Goal: Information Seeking & Learning: Find contact information

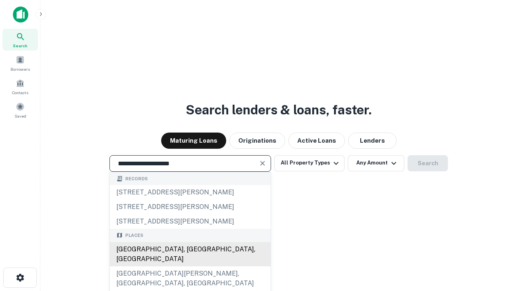
click at [190, 266] on div "Santa Monica, CA, USA" at bounding box center [190, 254] width 161 height 24
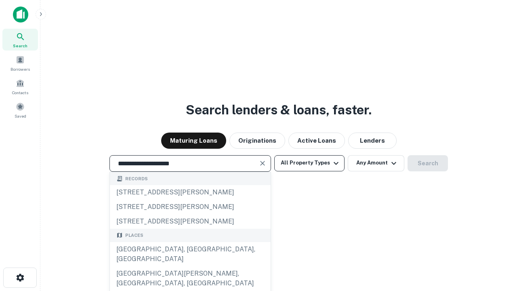
type input "**********"
click at [310, 163] on button "All Property Types" at bounding box center [309, 163] width 70 height 16
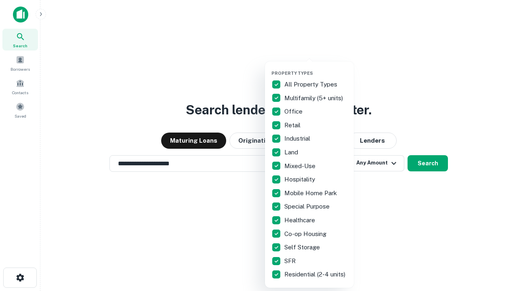
click at [316, 68] on button "button" at bounding box center [316, 68] width 89 height 0
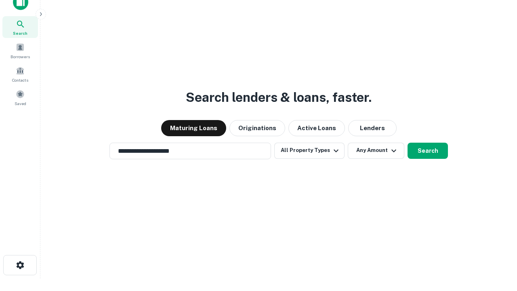
scroll to position [5, 97]
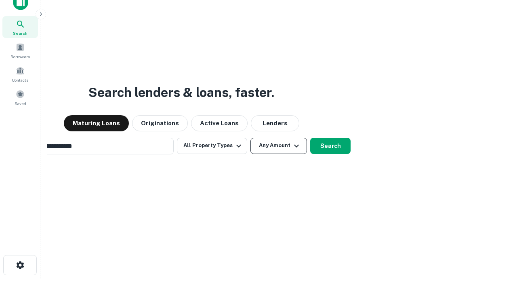
click at [251, 138] on button "Any Amount" at bounding box center [279, 146] width 57 height 16
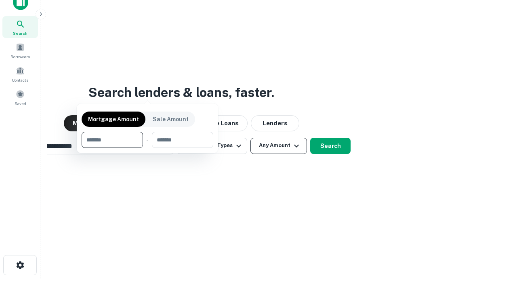
scroll to position [13, 0]
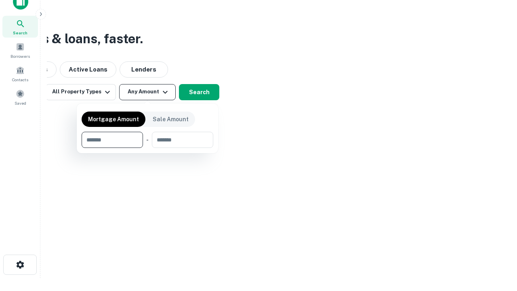
type input "*******"
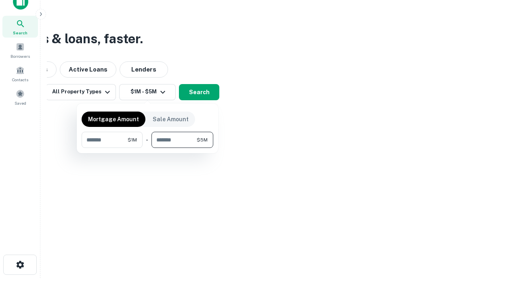
type input "*******"
click at [148, 148] on button "button" at bounding box center [148, 148] width 132 height 0
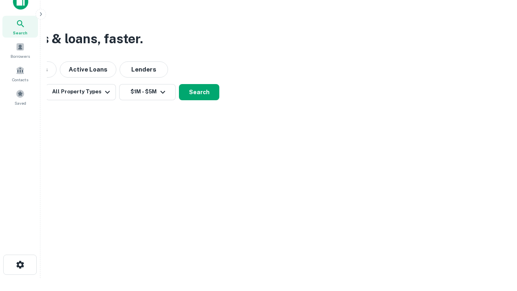
scroll to position [5, 149]
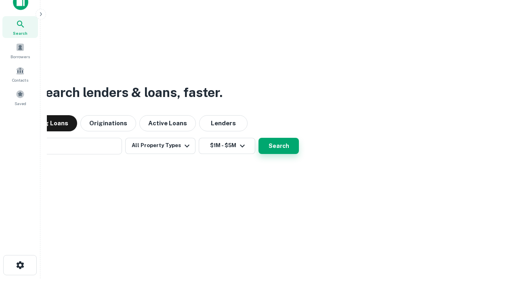
click at [259, 138] on button "Search" at bounding box center [279, 146] width 40 height 16
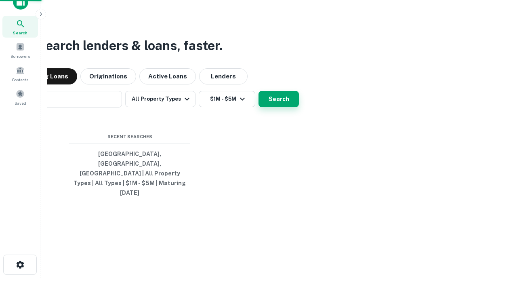
scroll to position [21, 229]
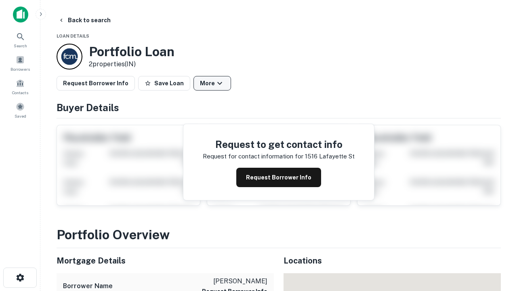
click at [212, 83] on button "More" at bounding box center [213, 83] width 38 height 15
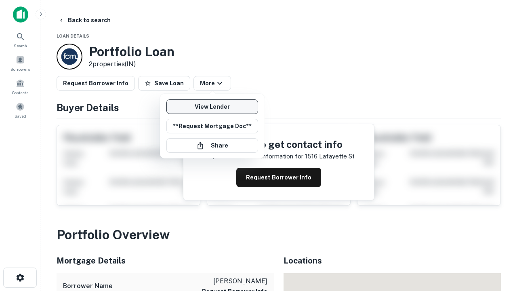
click at [212, 107] on link "View Lender" at bounding box center [213, 106] width 92 height 15
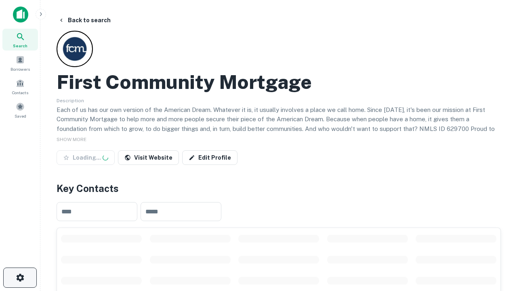
click at [20, 278] on icon "button" at bounding box center [20, 278] width 10 height 10
